Goal: Task Accomplishment & Management: Manage account settings

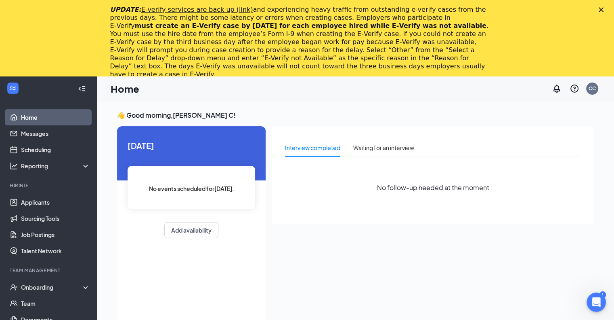
click at [607, 9] on div "Close" at bounding box center [603, 9] width 8 height 5
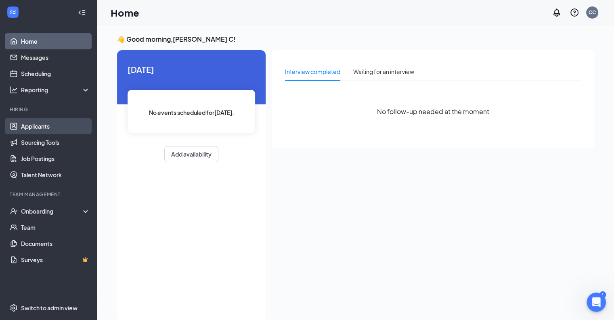
click at [38, 125] on link "Applicants" at bounding box center [55, 126] width 69 height 16
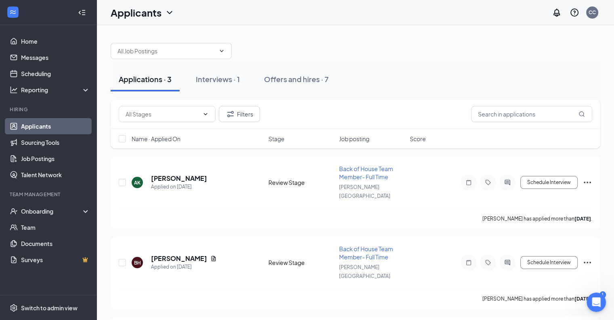
scroll to position [50, 0]
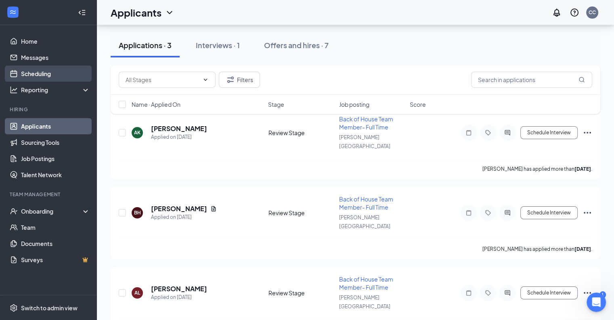
click at [59, 75] on link "Scheduling" at bounding box center [55, 73] width 69 height 16
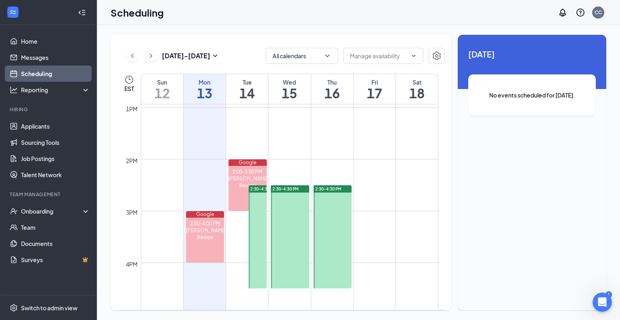
scroll to position [670, 0]
click at [254, 223] on div at bounding box center [258, 236] width 18 height 103
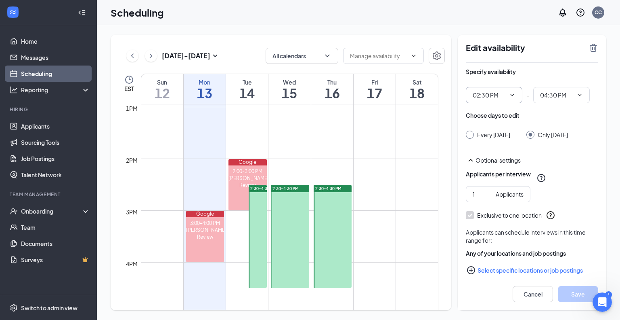
click at [507, 97] on span "02:30 PM" at bounding box center [494, 95] width 57 height 16
click at [514, 97] on icon "ChevronDown" at bounding box center [512, 95] width 6 height 6
click at [494, 121] on div "03:00 PM" at bounding box center [491, 118] width 24 height 9
type input "03:00 PM"
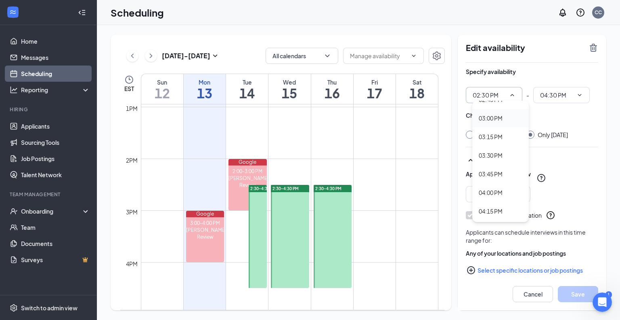
type input "05:00 PM"
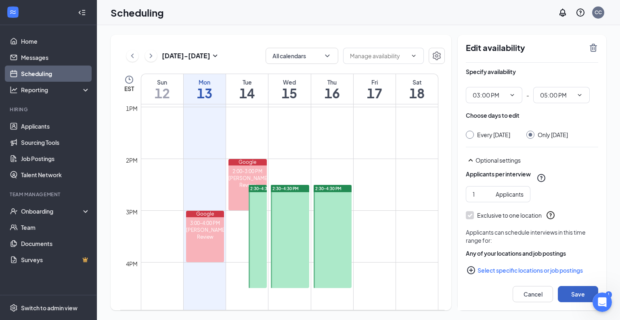
click at [577, 298] on button "Save" at bounding box center [578, 294] width 40 height 16
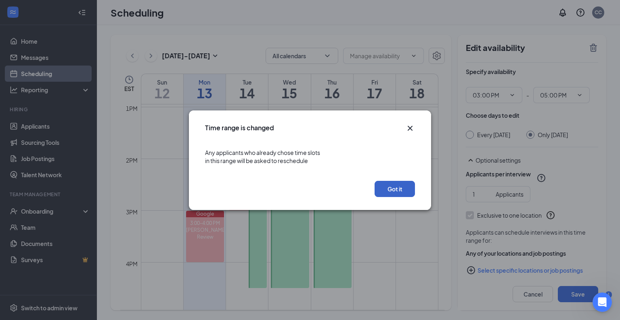
click at [406, 190] on button "Got it" at bounding box center [395, 189] width 40 height 16
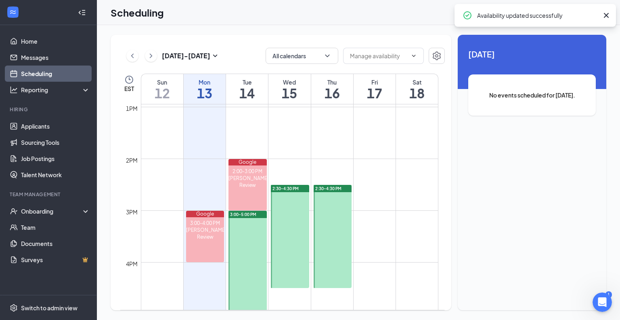
click at [406, 190] on td at bounding box center [290, 190] width 298 height 13
click at [254, 252] on div at bounding box center [248, 261] width 38 height 103
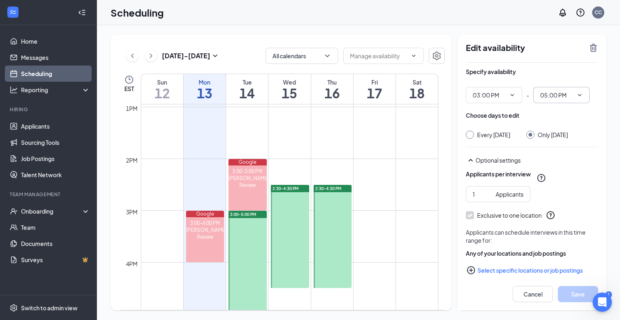
click at [570, 90] on input "05:00 PM" at bounding box center [556, 94] width 33 height 9
click at [569, 164] on div "04:30 AM" at bounding box center [559, 160] width 24 height 9
click at [573, 297] on button "Save" at bounding box center [578, 294] width 40 height 16
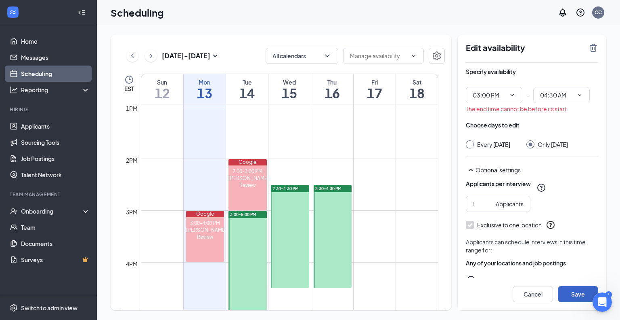
click at [391, 223] on td at bounding box center [290, 229] width 298 height 13
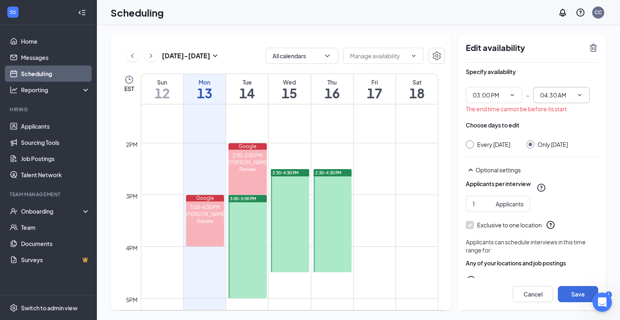
click at [562, 97] on input "04:30 AM" at bounding box center [556, 94] width 33 height 9
click at [563, 129] on div "04:30 PM" at bounding box center [559, 128] width 24 height 9
type input "04:30 PM"
click at [581, 297] on button "Save" at bounding box center [578, 294] width 40 height 16
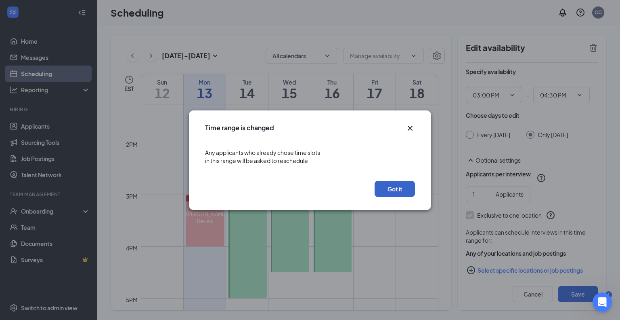
click at [397, 181] on button "Got it" at bounding box center [395, 189] width 40 height 16
